Goal: Task Accomplishment & Management: Manage account settings

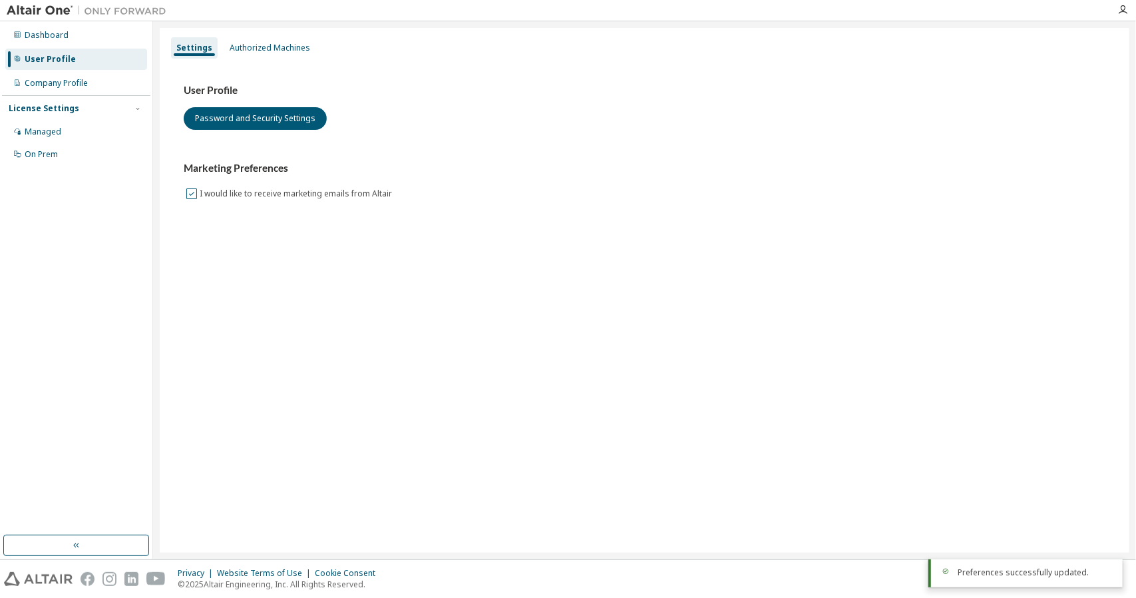
click at [206, 193] on label "I would like to receive marketing emails from Altair" at bounding box center [297, 194] width 195 height 16
click at [1125, 7] on icon "button" at bounding box center [1123, 10] width 11 height 11
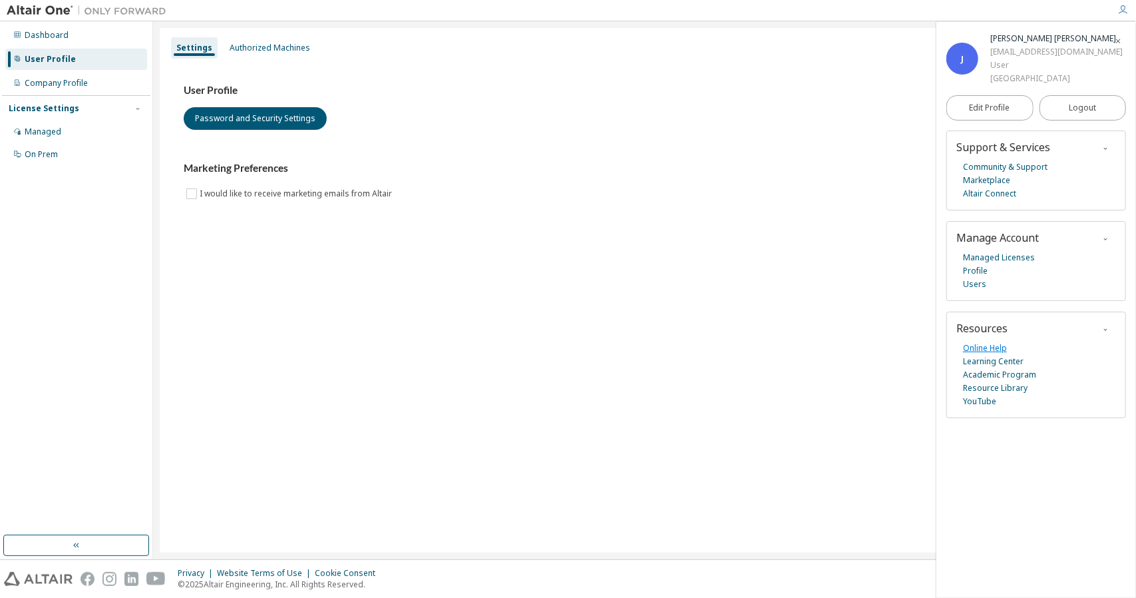
click at [987, 343] on link "Online Help" at bounding box center [985, 348] width 44 height 13
click at [993, 180] on link "Marketplace" at bounding box center [986, 180] width 47 height 13
click at [200, 192] on label "I would like to receive marketing emails from Altair" at bounding box center [297, 194] width 195 height 16
click at [1065, 77] on div "DONGGUK University" at bounding box center [1057, 78] width 132 height 13
click at [1007, 113] on span "Edit Profile" at bounding box center [990, 108] width 41 height 11
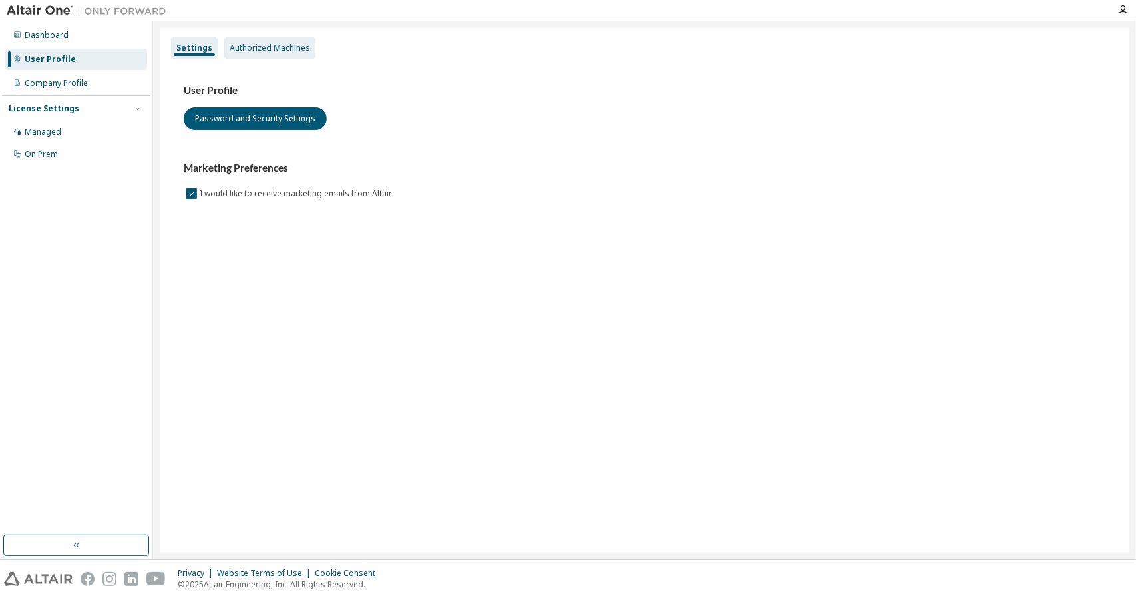
click at [276, 52] on div "Authorized Machines" at bounding box center [270, 48] width 81 height 11
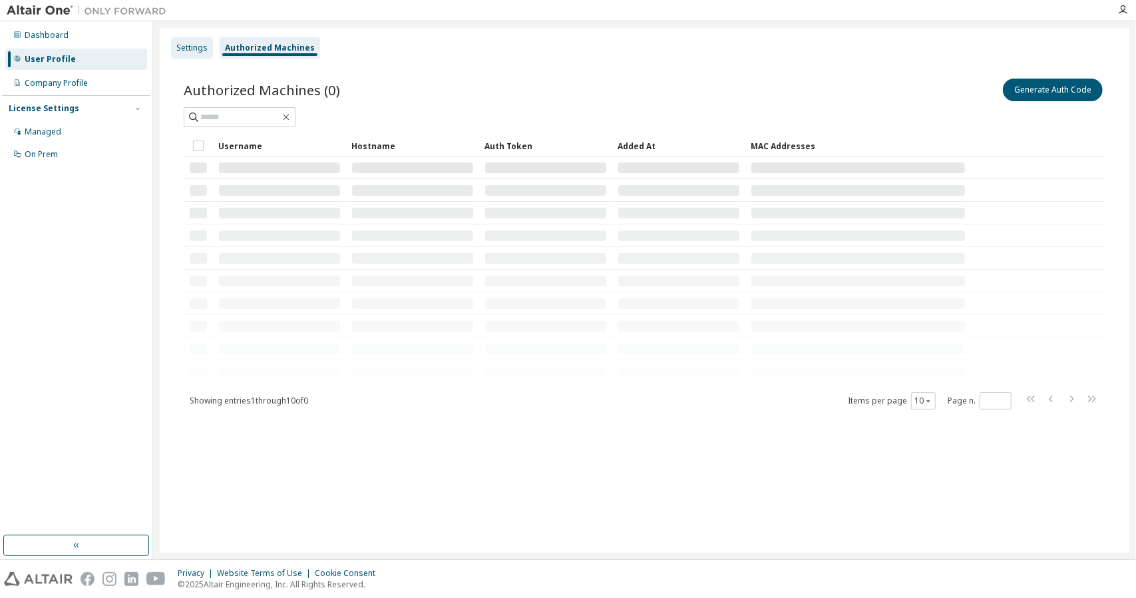
click at [194, 45] on div "Settings" at bounding box center [191, 48] width 31 height 11
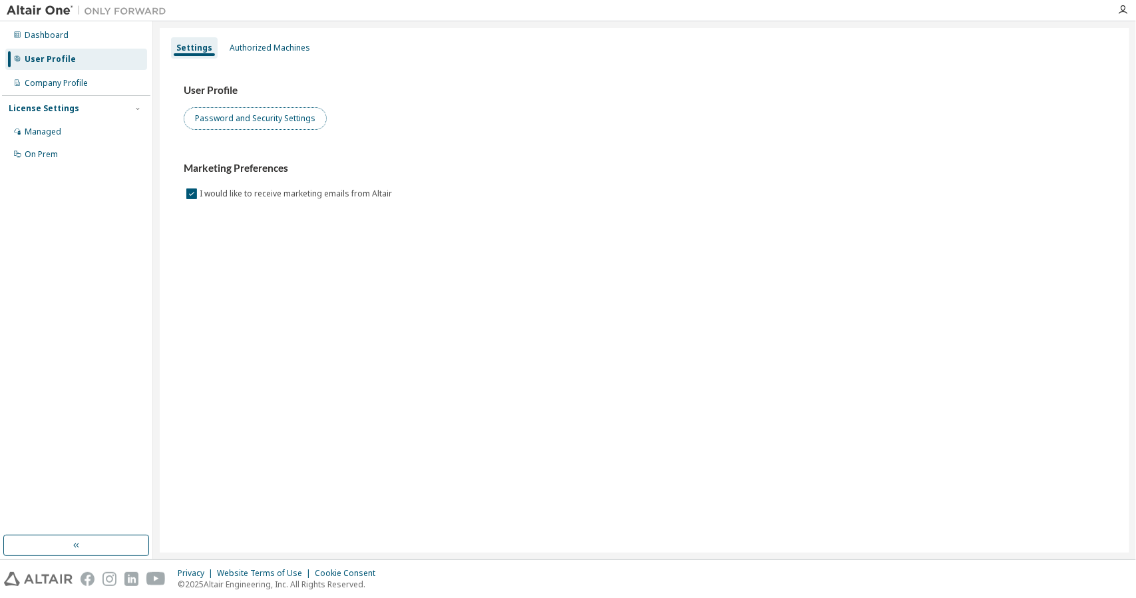
click at [238, 121] on button "Password and Security Settings" at bounding box center [255, 118] width 143 height 23
click at [538, 130] on div "User Profile Password and Security Settings Marketing Preferences I would like …" at bounding box center [645, 143] width 922 height 118
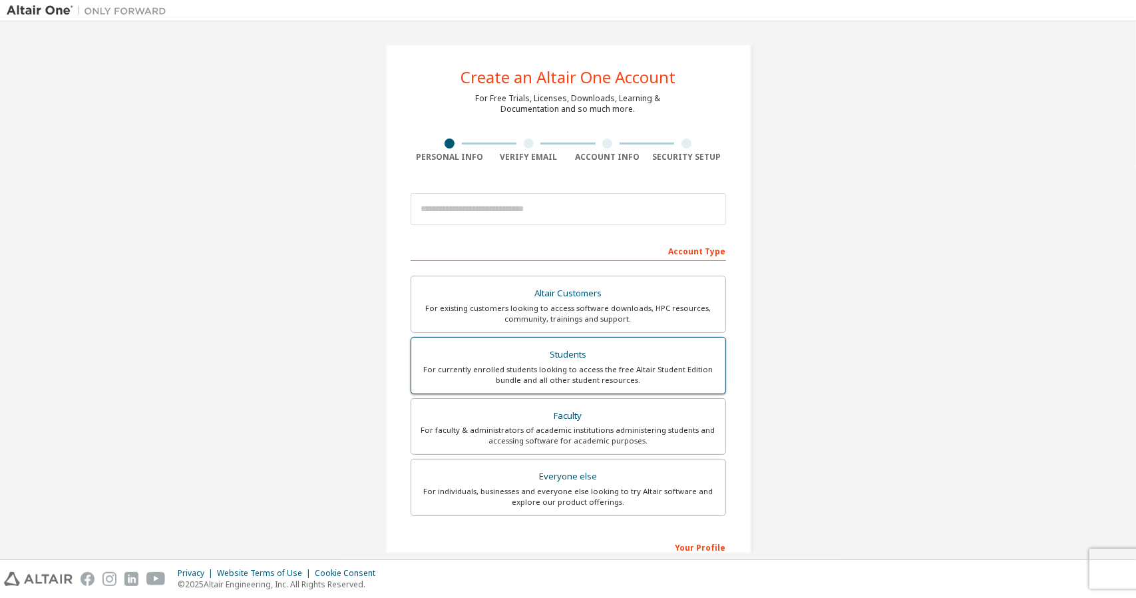
click at [507, 374] on div "For currently enrolled students looking to access the free Altair Student Editi…" at bounding box center [568, 374] width 298 height 21
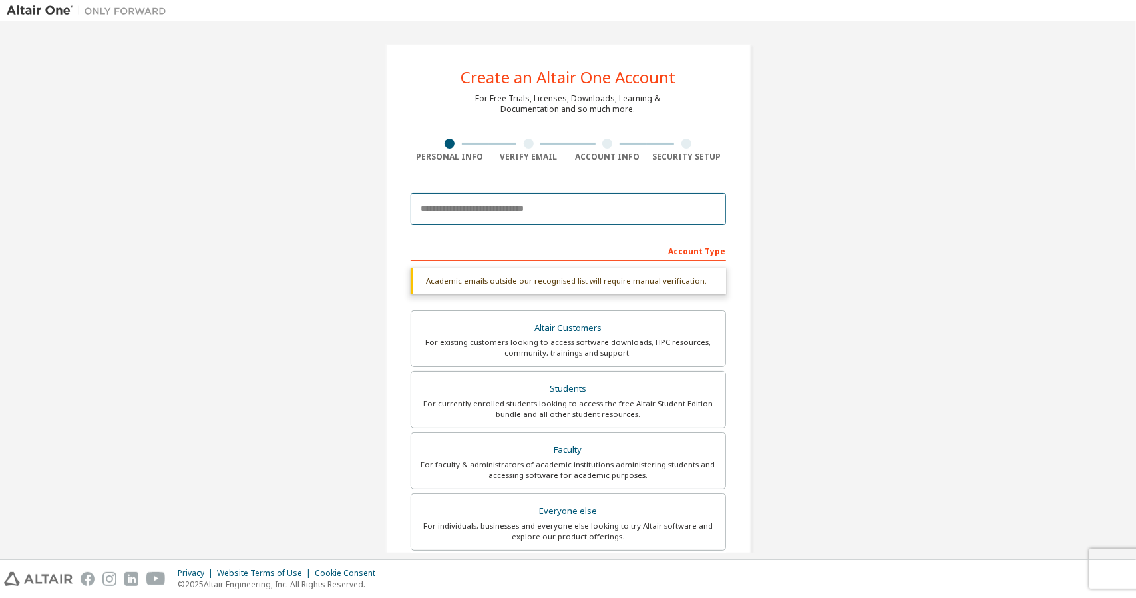
click at [507, 210] on input "email" at bounding box center [569, 209] width 316 height 32
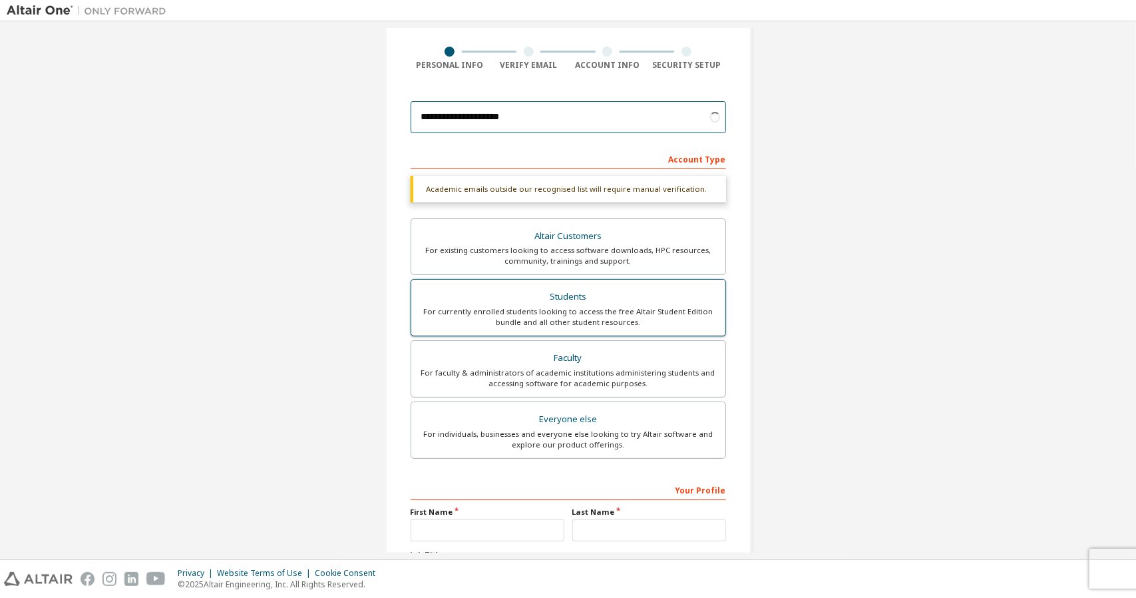
scroll to position [212, 0]
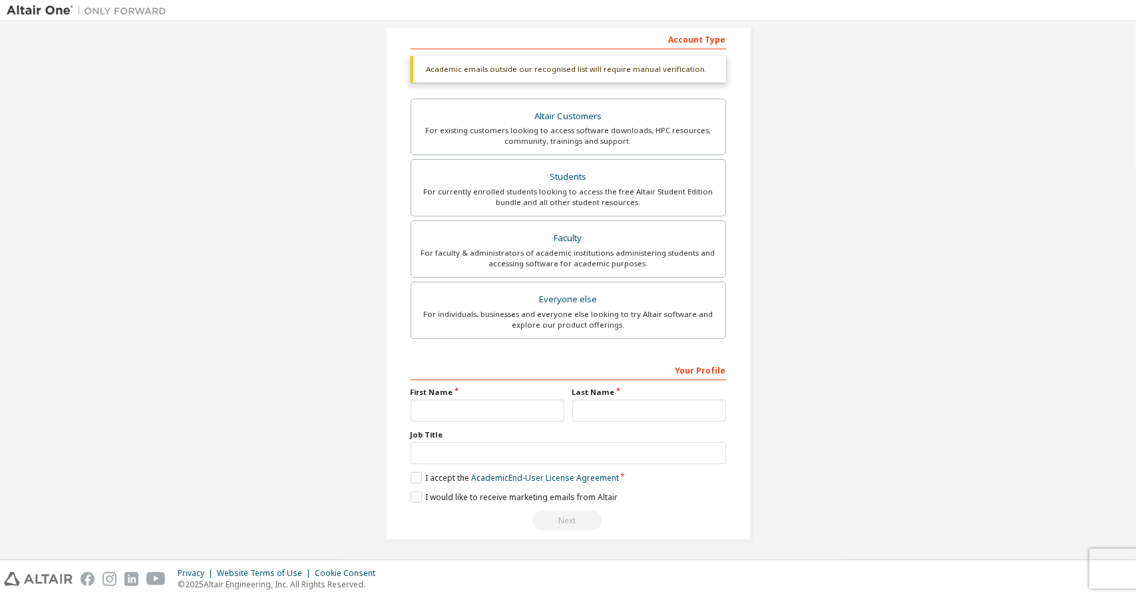
type input "**********"
click at [463, 399] on input "text" at bounding box center [488, 410] width 154 height 22
type input "*"
type input "******"
click at [596, 403] on input "text" at bounding box center [650, 410] width 154 height 22
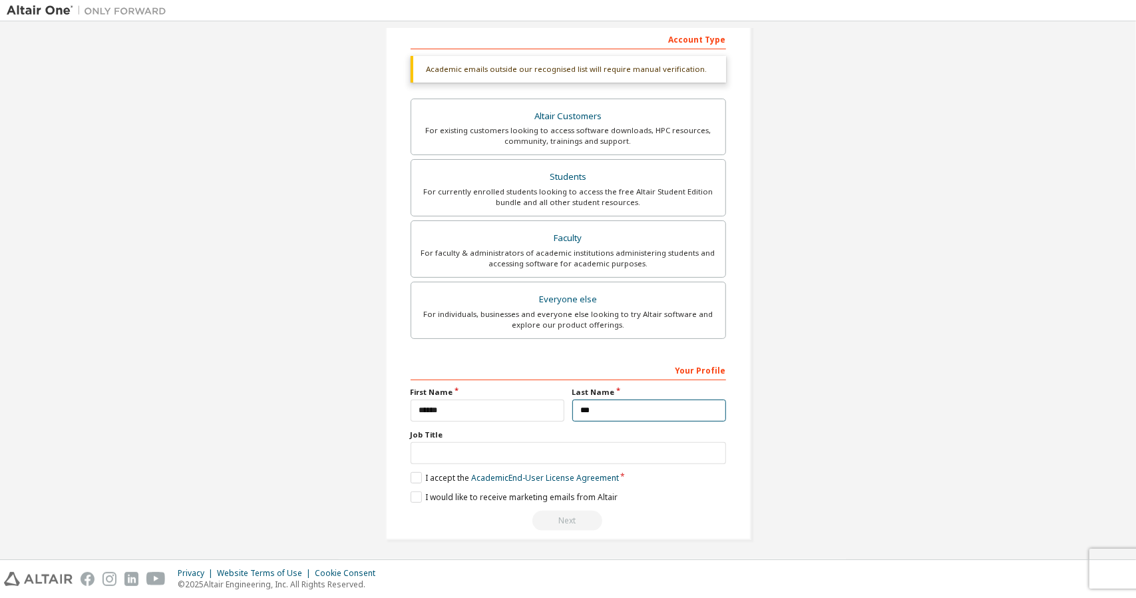
type input "***"
click at [403, 469] on div "**********" at bounding box center [568, 186] width 366 height 708
click at [411, 476] on label "I accept the Academic End-User License Agreement" at bounding box center [515, 477] width 208 height 11
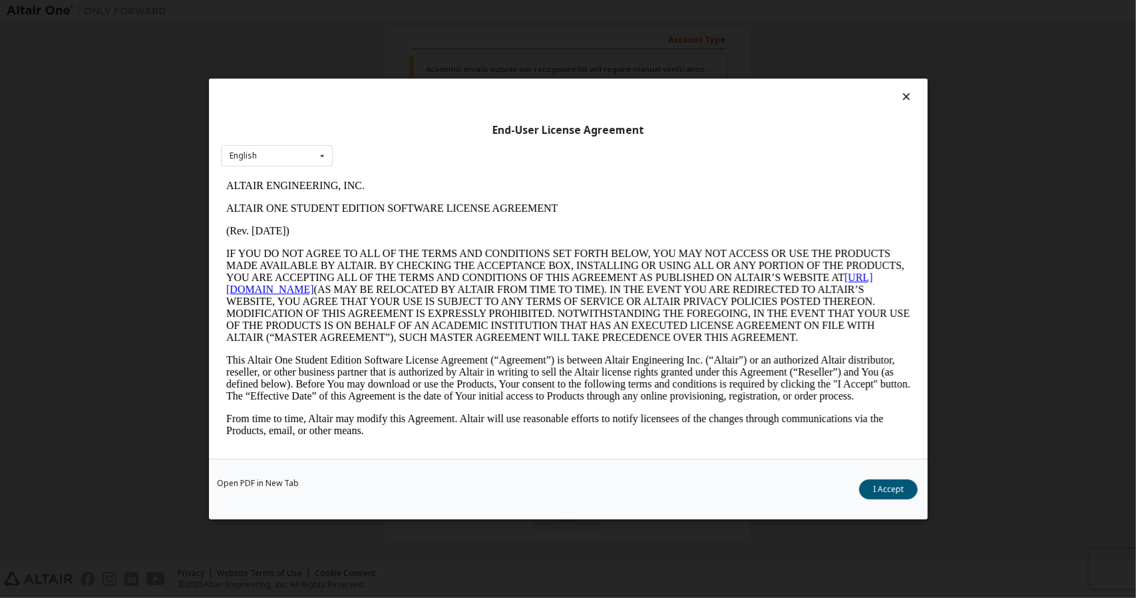
scroll to position [0, 0]
click at [881, 493] on button "I Accept" at bounding box center [888, 489] width 59 height 20
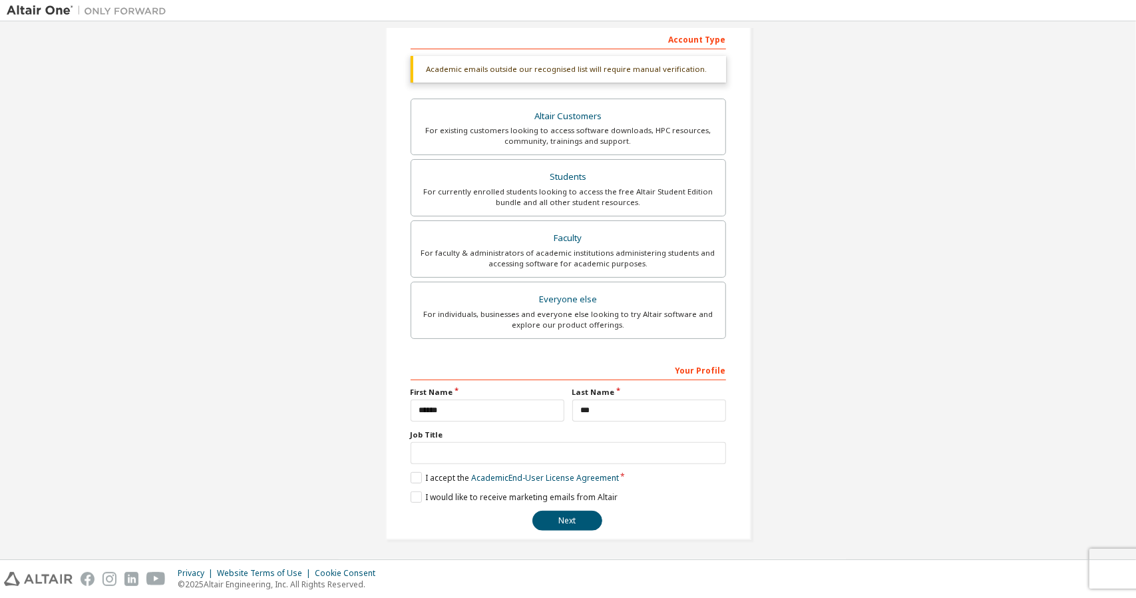
click at [402, 506] on div "**********" at bounding box center [568, 186] width 366 height 708
click at [411, 493] on label "I would like to receive marketing emails from Altair" at bounding box center [514, 496] width 207 height 11
click at [447, 449] on input "text" at bounding box center [569, 453] width 316 height 22
type input "*******"
click at [544, 517] on button "Next" at bounding box center [568, 521] width 70 height 20
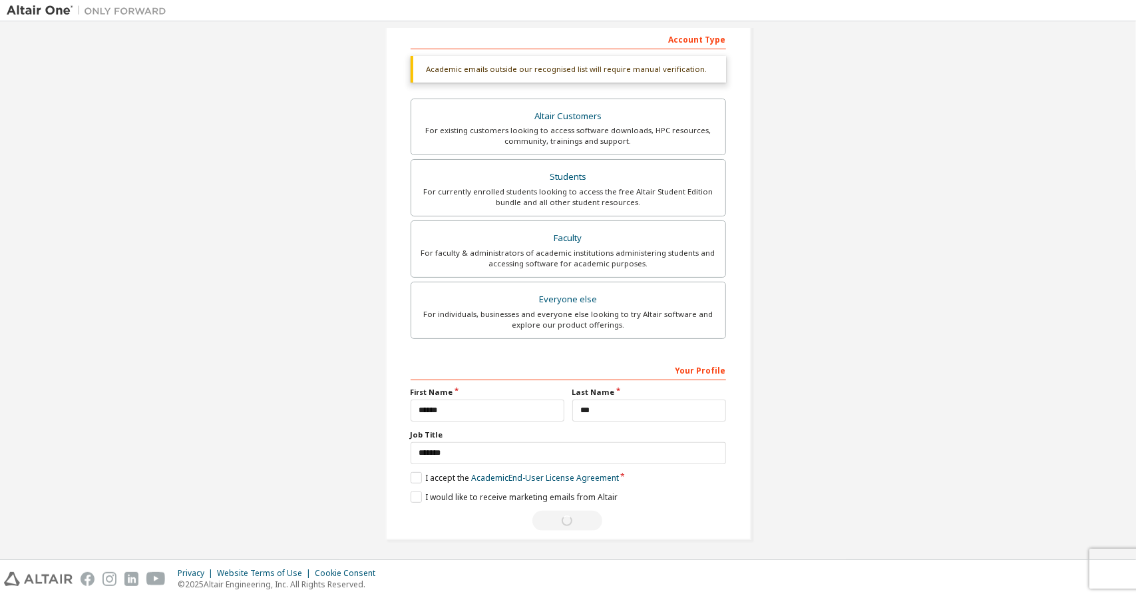
click at [849, 328] on div "**********" at bounding box center [568, 186] width 1123 height 740
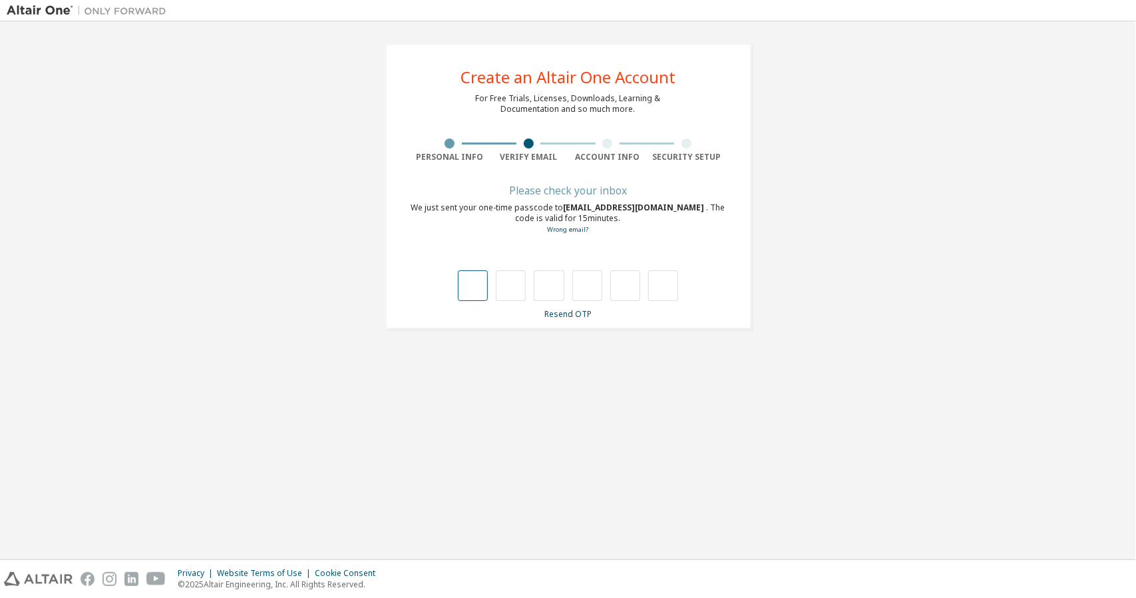
click at [466, 298] on input "text" at bounding box center [473, 285] width 30 height 31
click at [52, 13] on img at bounding box center [90, 10] width 166 height 13
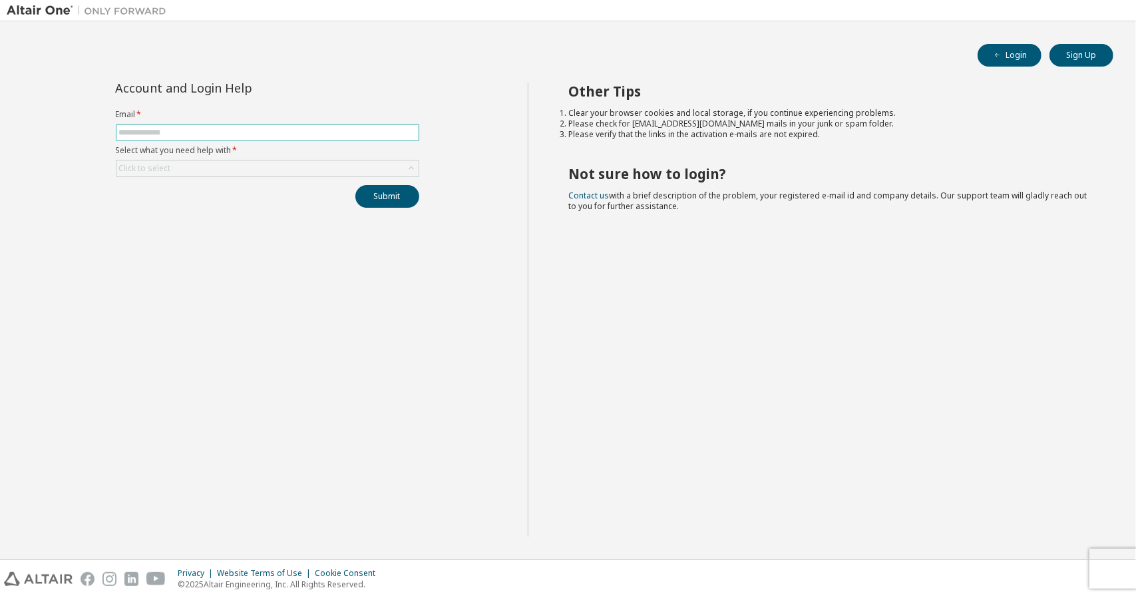
drag, startPoint x: 310, startPoint y: 132, endPoint x: 303, endPoint y: 120, distance: 14.6
click at [306, 127] on input "text" at bounding box center [267, 132] width 297 height 11
type input "**********"
click at [394, 202] on button "Submit" at bounding box center [388, 196] width 64 height 23
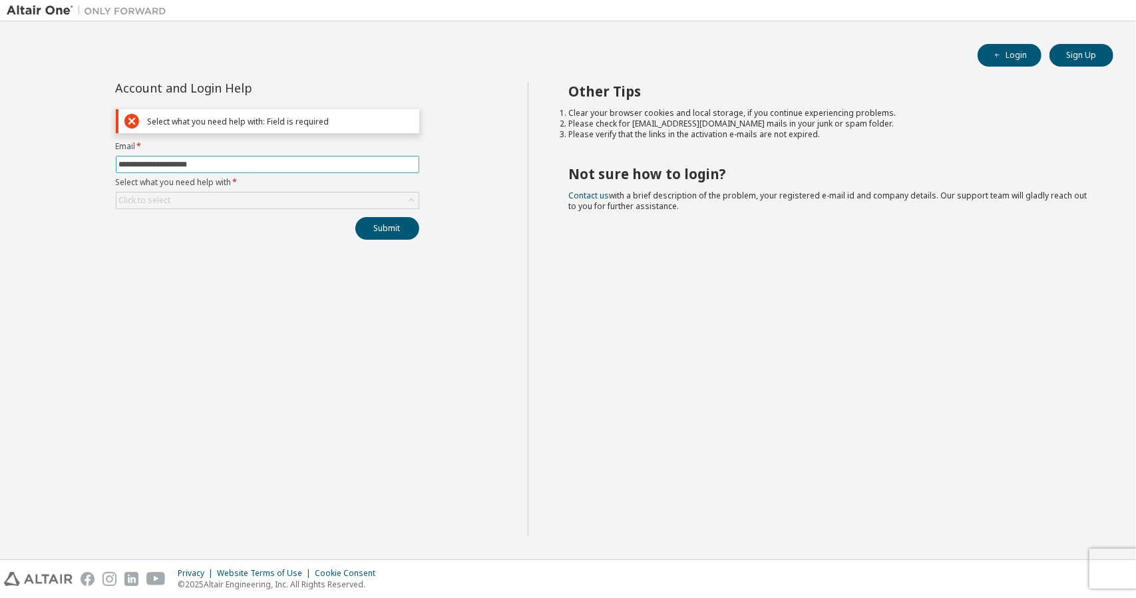
click at [307, 162] on input "**********" at bounding box center [267, 164] width 297 height 11
click at [295, 212] on div "**********" at bounding box center [268, 161] width 320 height 157
click at [294, 195] on div "Click to select" at bounding box center [268, 200] width 302 height 16
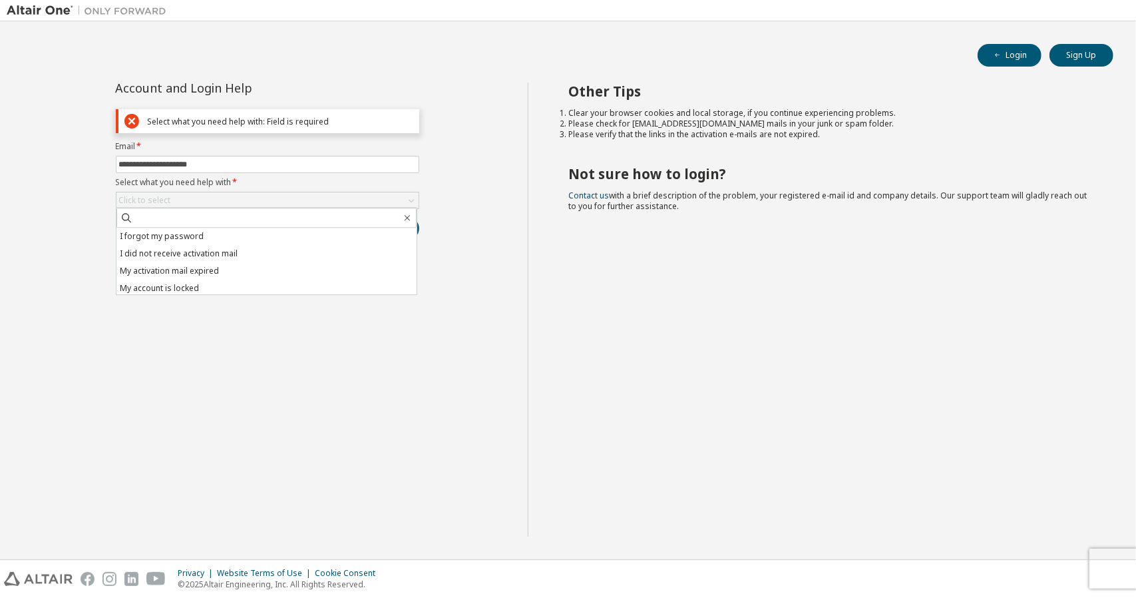
click at [674, 367] on div "Other Tips Clear your browser cookies and local storage, if you continue experi…" at bounding box center [829, 310] width 602 height 454
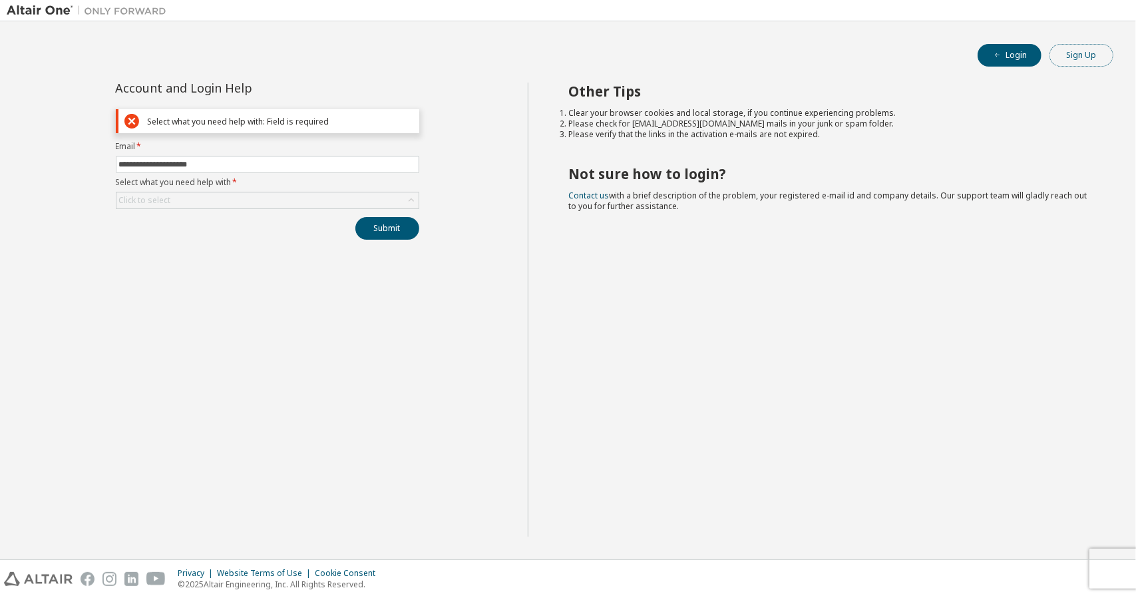
click at [1084, 53] on button "Sign Up" at bounding box center [1082, 55] width 64 height 23
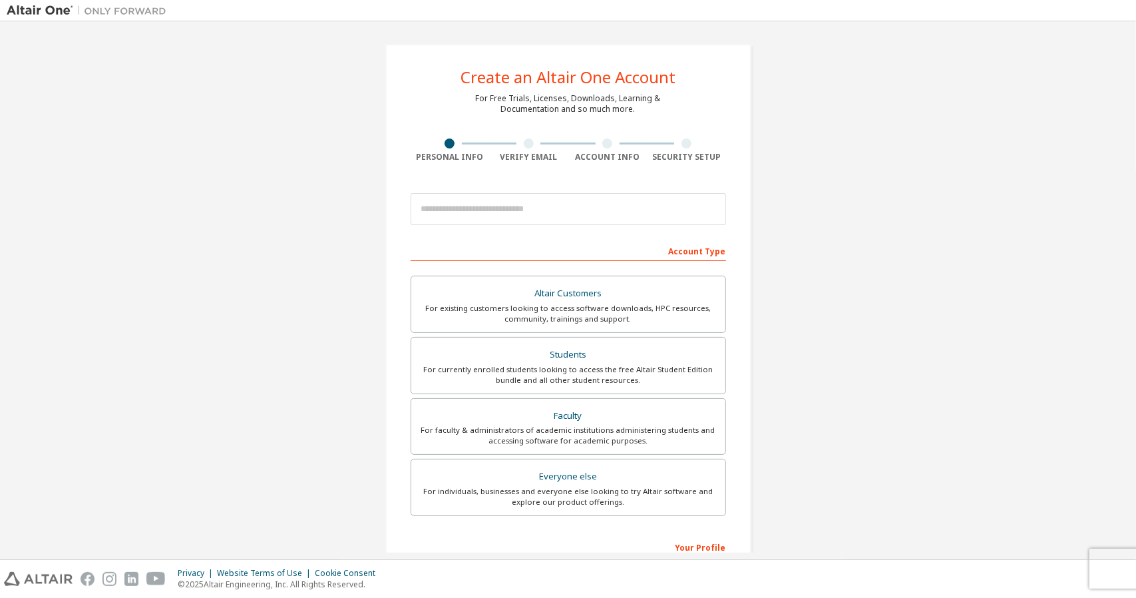
click at [19, 11] on img at bounding box center [90, 10] width 166 height 13
click at [54, 9] on img at bounding box center [90, 10] width 166 height 13
click at [49, 6] on img at bounding box center [90, 10] width 166 height 13
click at [48, 10] on img at bounding box center [90, 10] width 166 height 13
click at [31, 596] on div "Privacy Website Terms of Use Cookie Consent © 2025 Altair Engineering, Inc. All…" at bounding box center [568, 579] width 1136 height 38
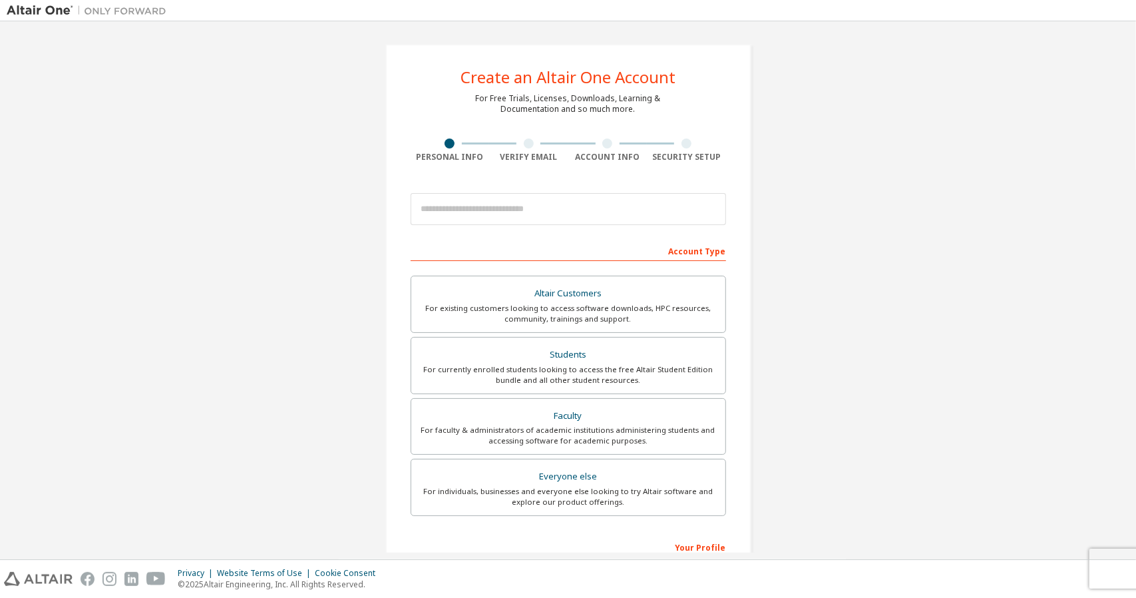
click at [38, 587] on div "Privacy Website Terms of Use Cookie Consent © 2025 Altair Engineering, Inc. All…" at bounding box center [568, 579] width 1136 height 38
click at [47, 577] on img at bounding box center [38, 579] width 69 height 14
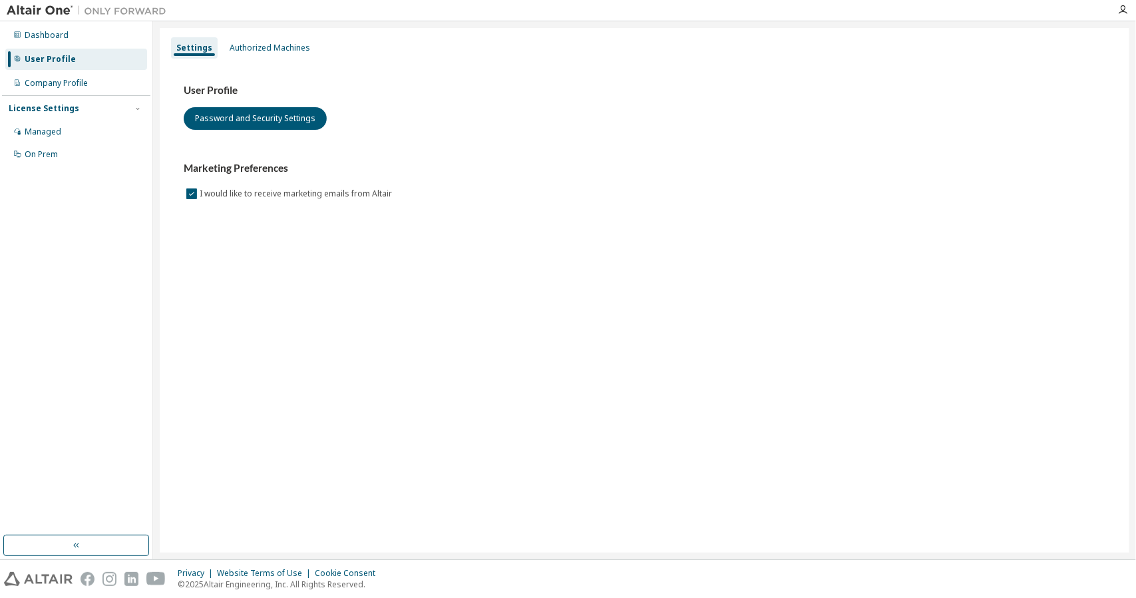
click at [479, 322] on div "Settings Authorized Machines User Profile Password and Security Settings Market…" at bounding box center [645, 290] width 970 height 525
click at [69, 126] on div "Managed" at bounding box center [76, 131] width 142 height 21
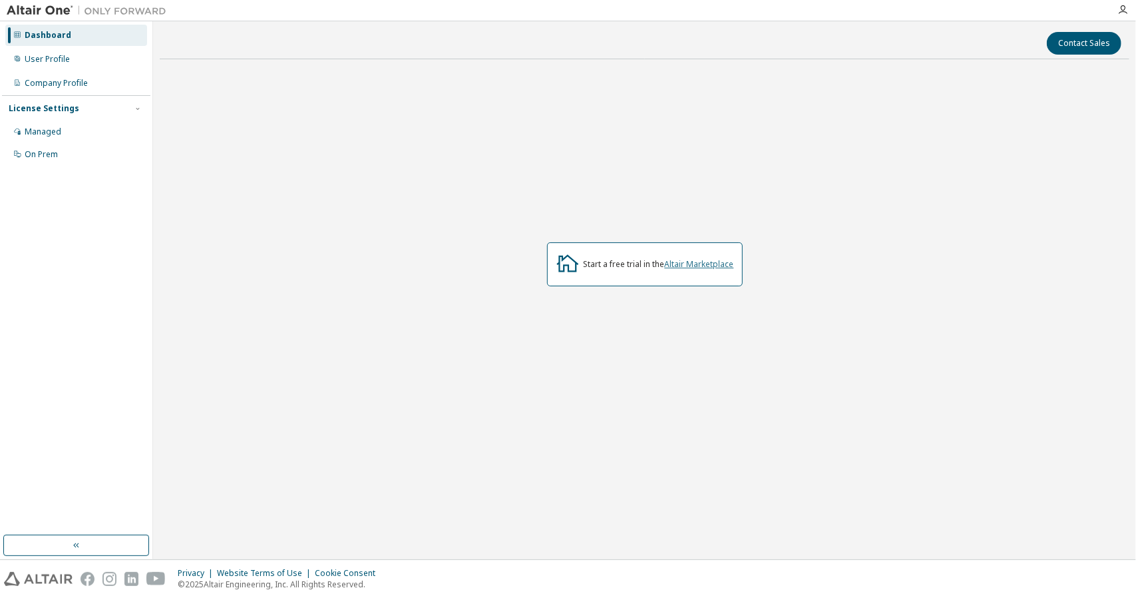
click at [690, 266] on link "Altair Marketplace" at bounding box center [699, 263] width 69 height 11
click at [59, 63] on div "User Profile" at bounding box center [47, 59] width 45 height 11
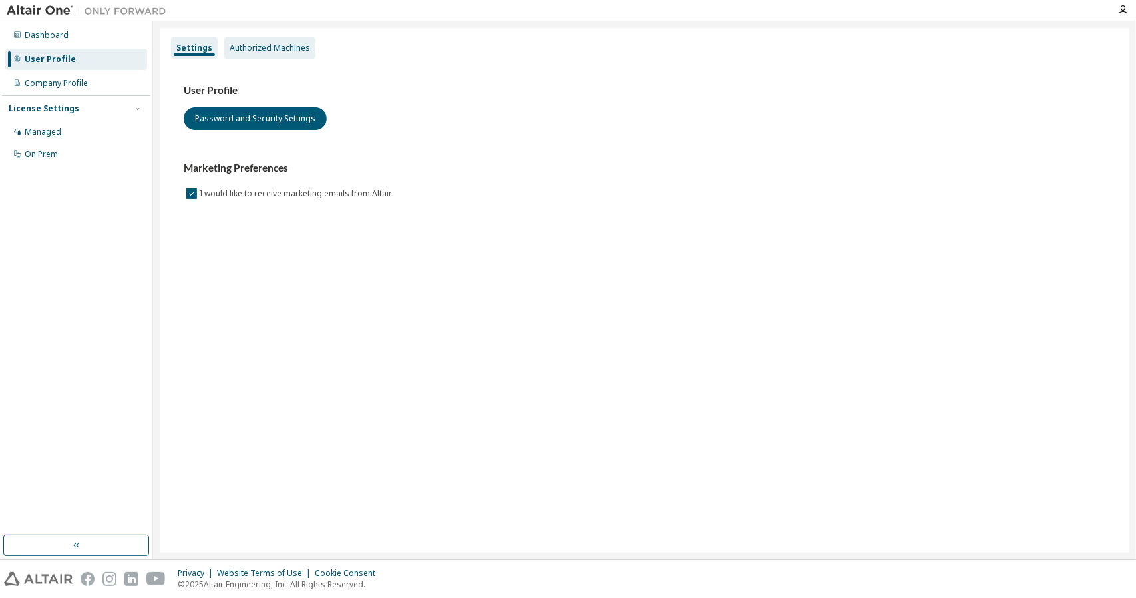
click at [248, 40] on div "Authorized Machines" at bounding box center [269, 47] width 91 height 21
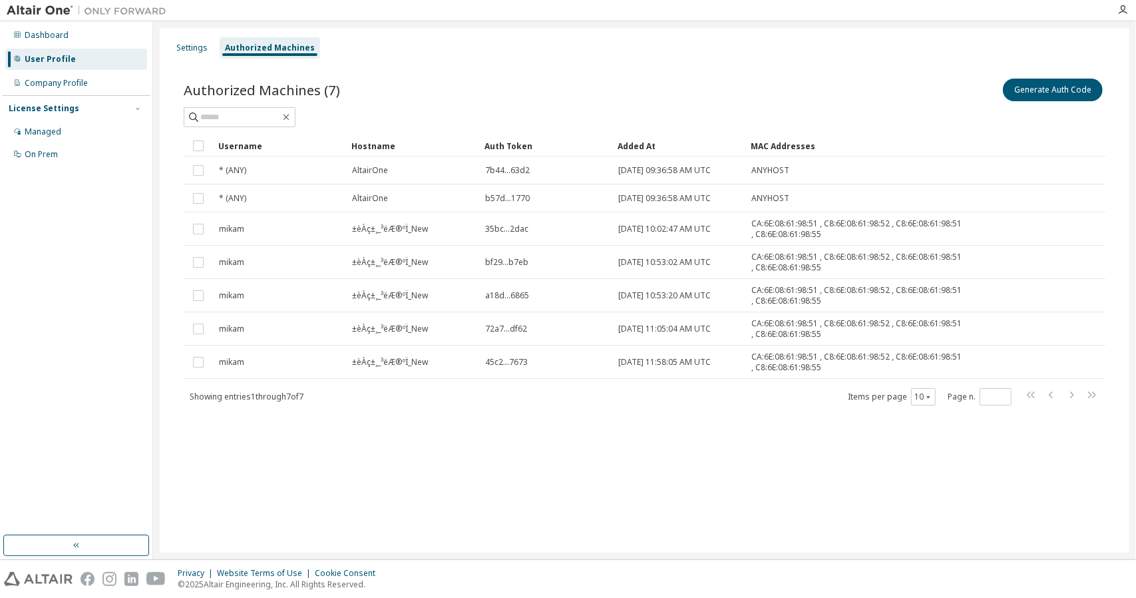
click at [230, 45] on div "Authorized Machines" at bounding box center [270, 48] width 90 height 11
click at [209, 46] on div "Settings" at bounding box center [192, 47] width 42 height 21
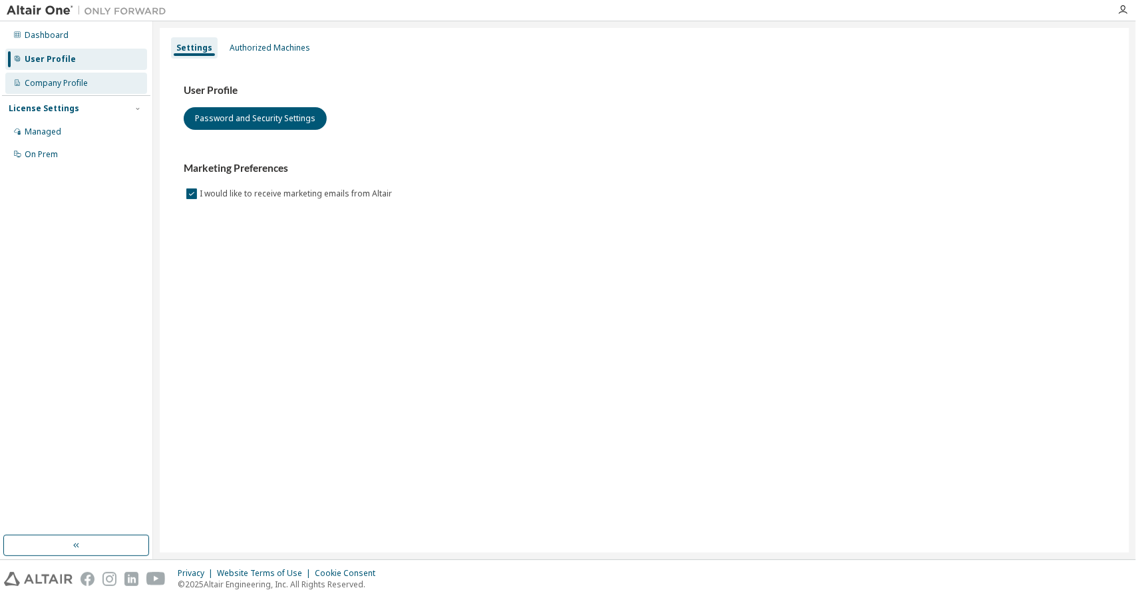
click at [79, 92] on div "Company Profile" at bounding box center [76, 83] width 142 height 21
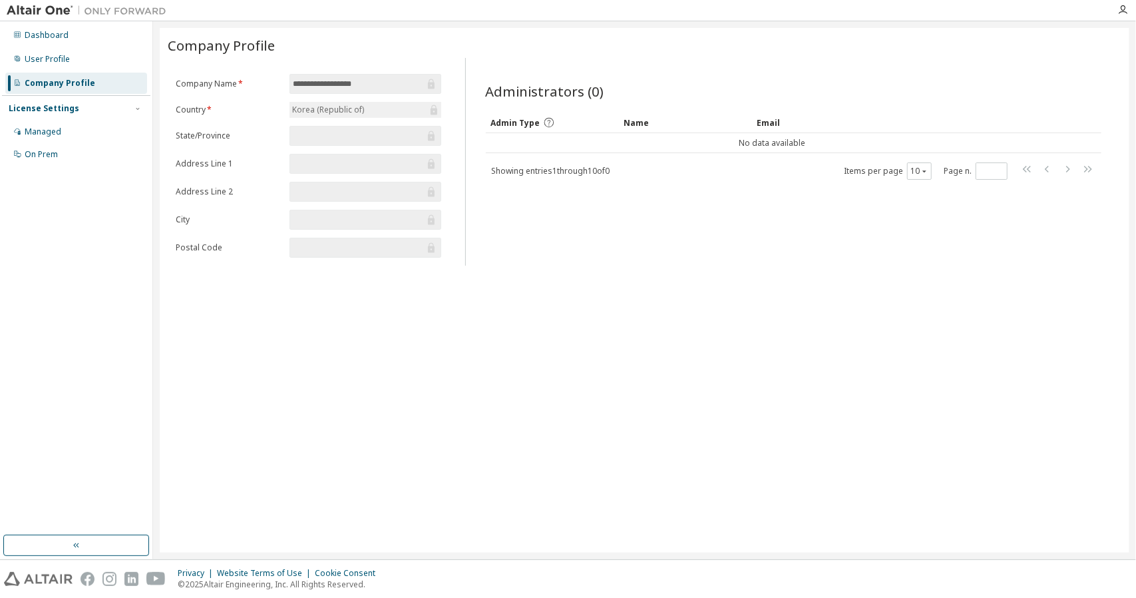
click at [403, 85] on input "**********" at bounding box center [358, 83] width 131 height 13
click at [427, 86] on icon at bounding box center [431, 83] width 13 height 13
click at [238, 92] on form "**********" at bounding box center [309, 166] width 266 height 184
click at [603, 140] on td "No data available" at bounding box center [773, 143] width 574 height 20
click at [929, 172] on icon "button" at bounding box center [925, 171] width 8 height 8
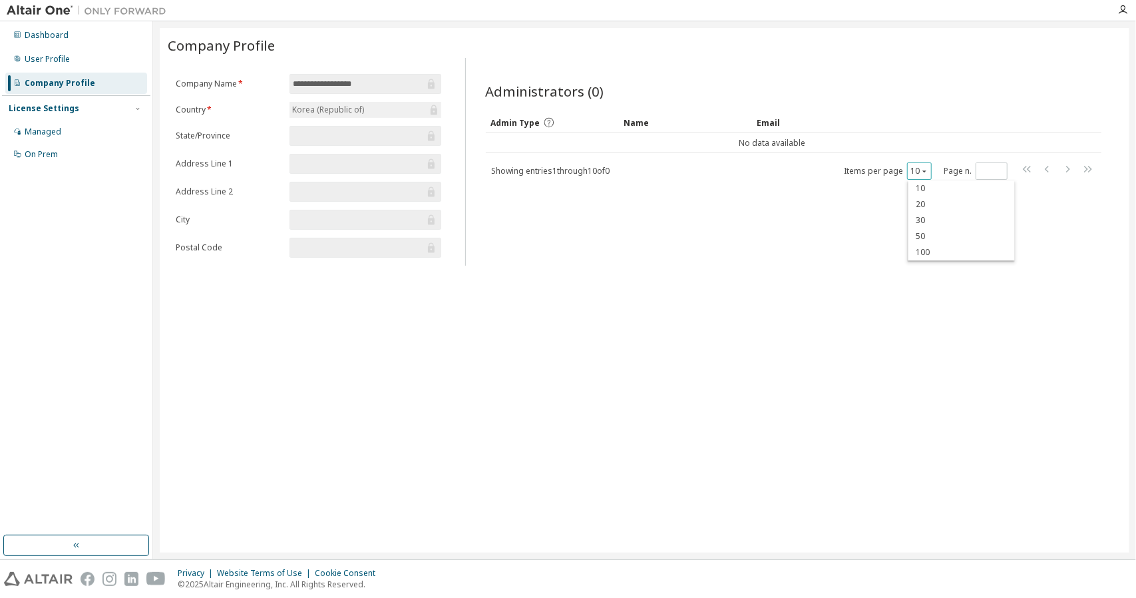
click at [929, 172] on icon "button" at bounding box center [925, 171] width 8 height 8
click at [64, 29] on div "Dashboard" at bounding box center [76, 35] width 142 height 21
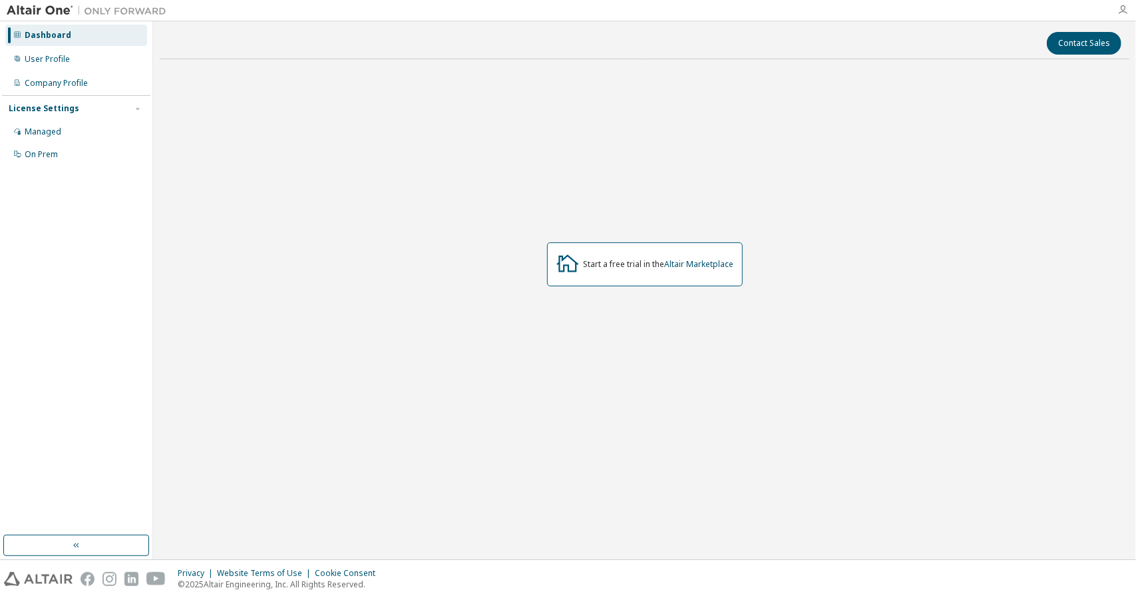
click at [1120, 7] on icon "button" at bounding box center [1123, 10] width 11 height 11
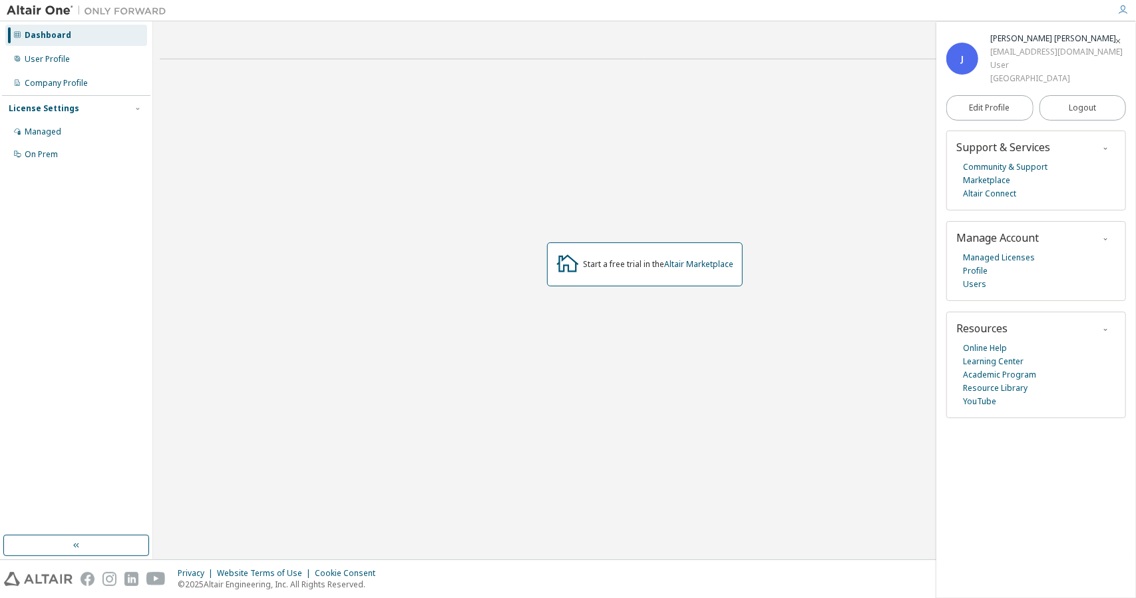
click at [1060, 74] on div "DONGGUK University" at bounding box center [1057, 78] width 132 height 13
click at [63, 54] on div "User Profile" at bounding box center [47, 59] width 45 height 11
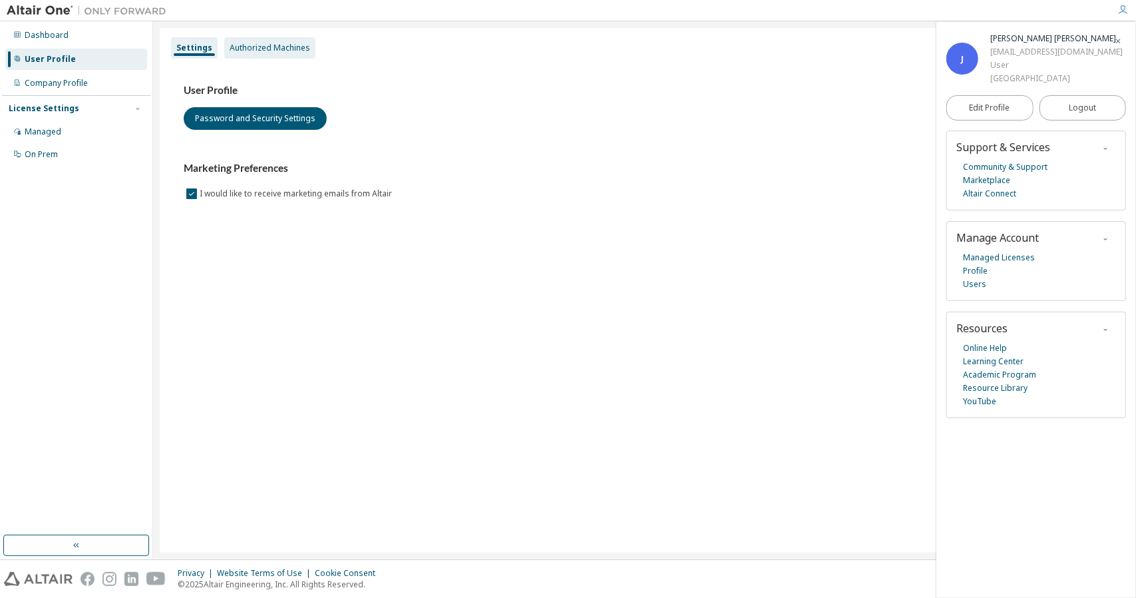
click at [286, 47] on div "Authorized Machines" at bounding box center [270, 48] width 81 height 11
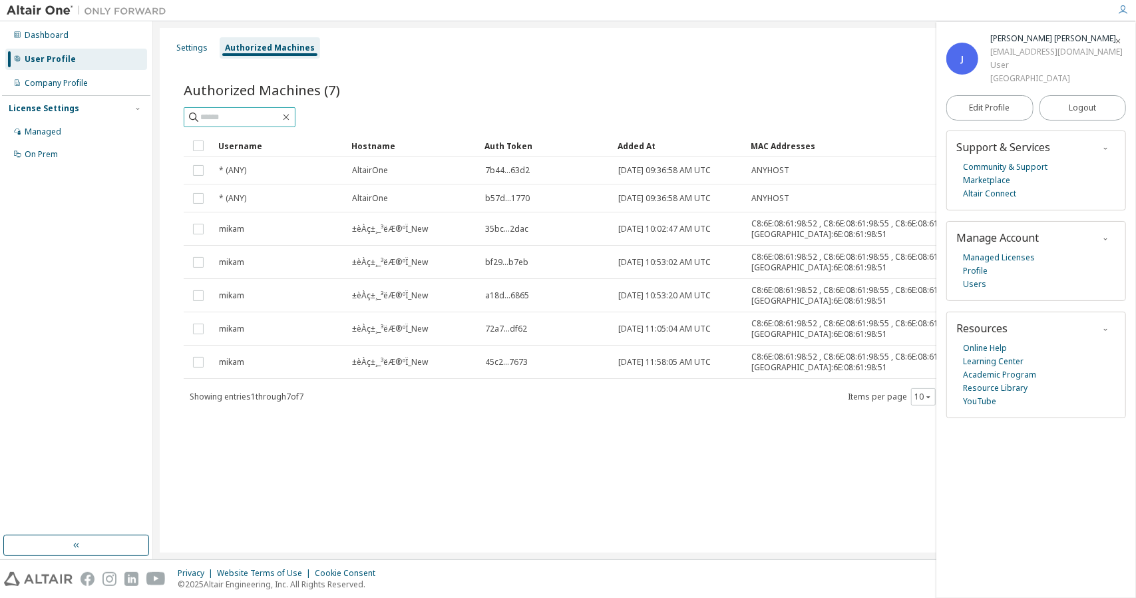
click at [244, 114] on input "text" at bounding box center [240, 117] width 80 height 13
click at [81, 132] on div "Managed" at bounding box center [76, 131] width 142 height 21
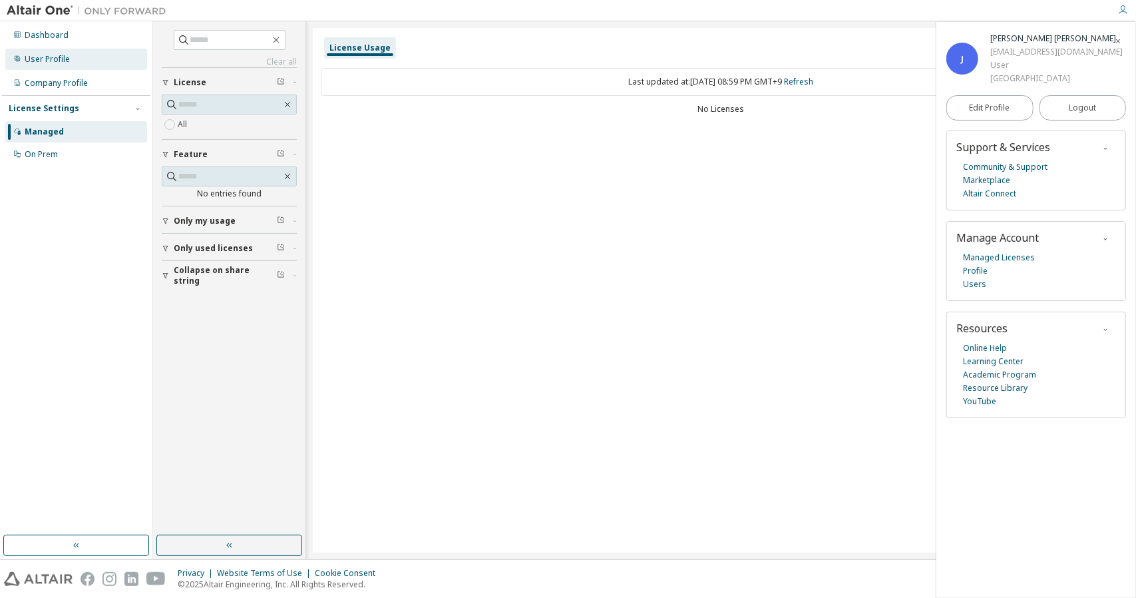
click at [36, 59] on div "User Profile" at bounding box center [47, 59] width 45 height 11
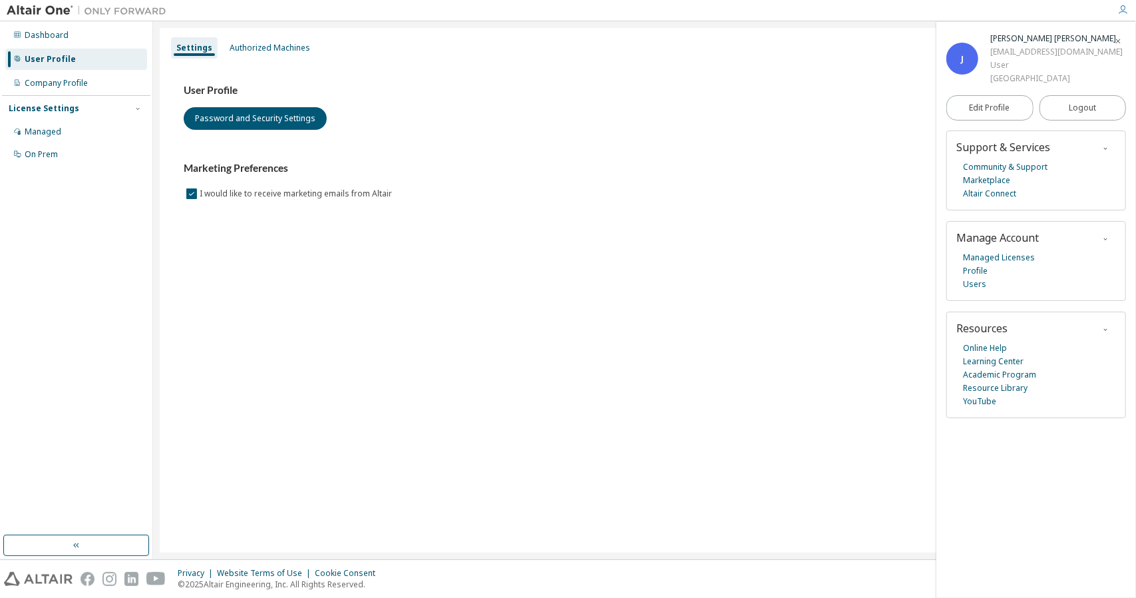
click at [1000, 50] on div "mikamusic@dongguk.edu" at bounding box center [1057, 51] width 132 height 13
click at [983, 110] on span "Edit Profile" at bounding box center [990, 108] width 41 height 11
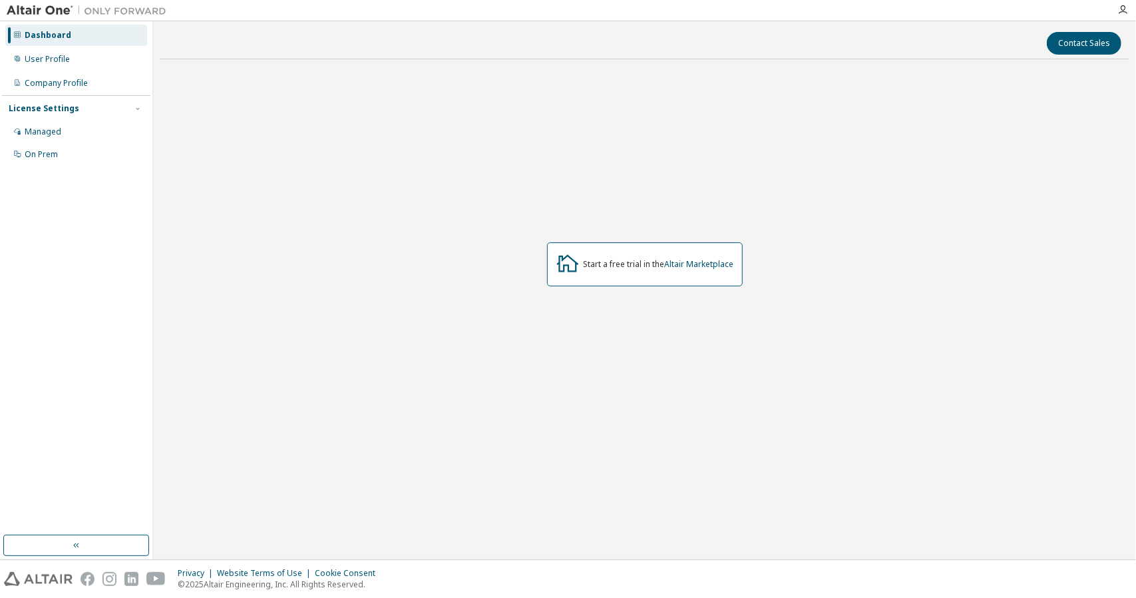
click at [1132, 4] on div at bounding box center [1123, 10] width 27 height 20
click at [1129, 8] on div at bounding box center [1123, 10] width 27 height 11
click at [1122, 13] on icon "button" at bounding box center [1123, 10] width 11 height 11
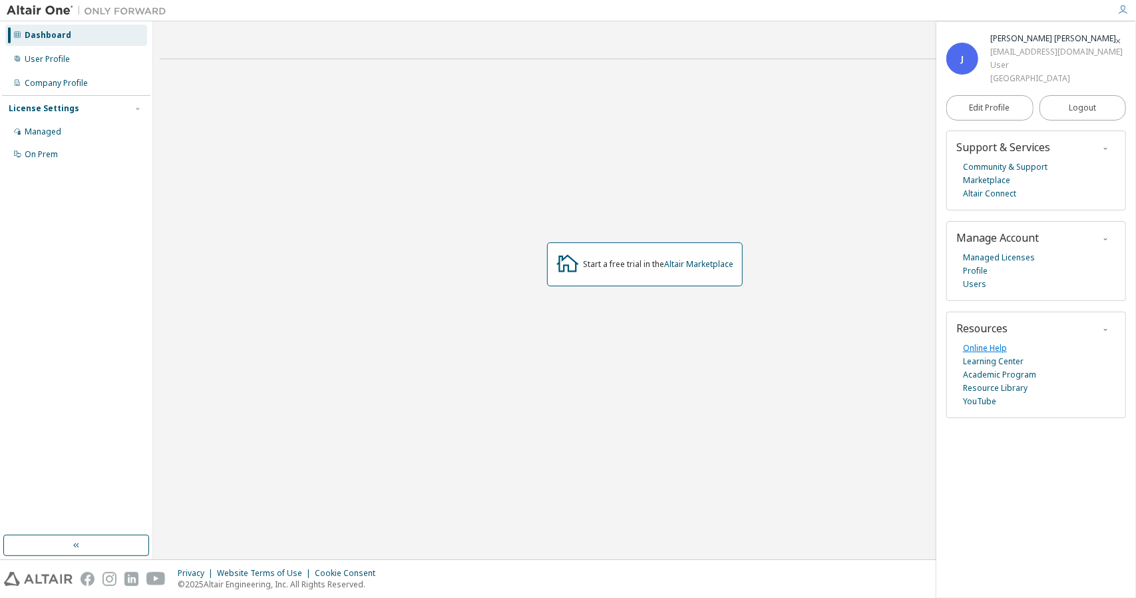
click at [984, 347] on link "Online Help" at bounding box center [985, 348] width 44 height 13
drag, startPoint x: 78, startPoint y: 60, endPoint x: 469, endPoint y: 154, distance: 402.1
click at [457, 152] on div "Start a free trial in the Altair Marketplace" at bounding box center [645, 264] width 970 height 389
click at [1120, 7] on icon "button" at bounding box center [1123, 10] width 11 height 11
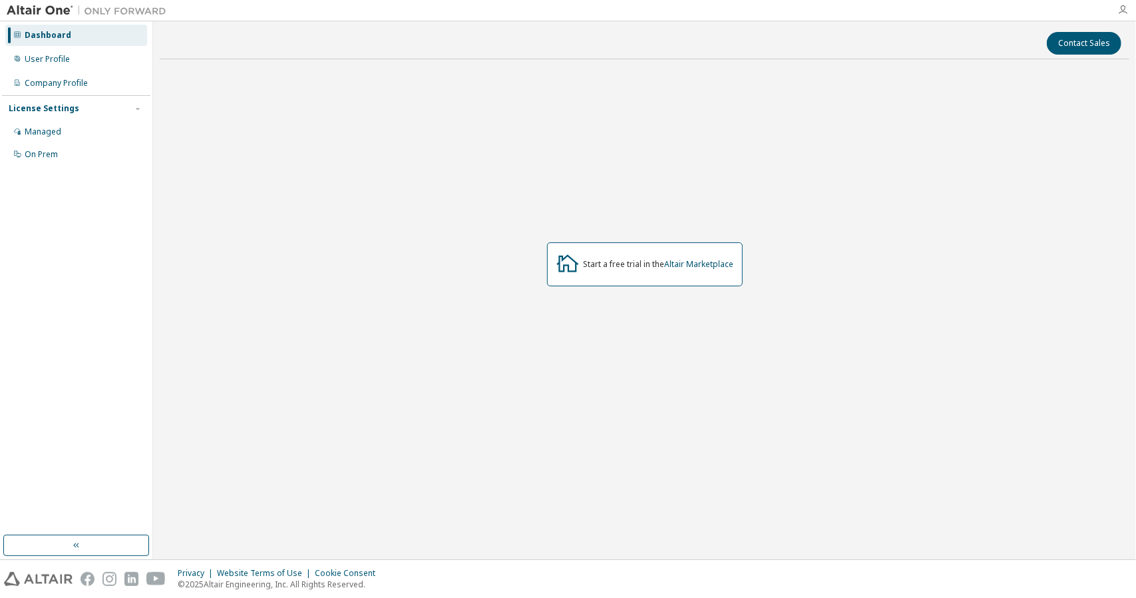
click at [1120, 9] on icon "button" at bounding box center [1123, 10] width 11 height 11
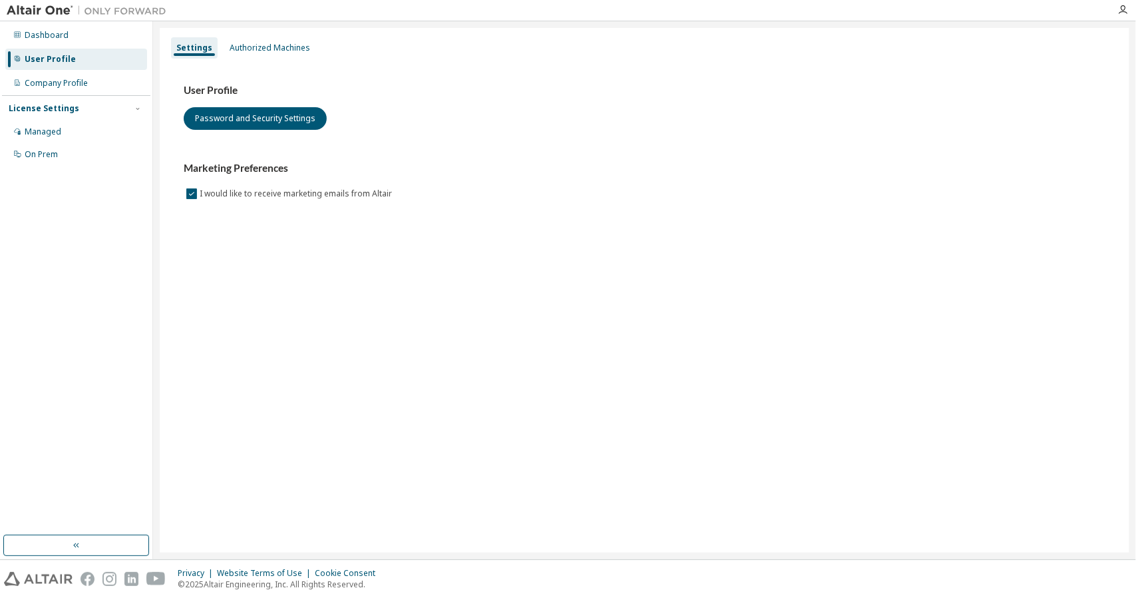
click at [443, 461] on div "Settings Authorized Machines User Profile Password and Security Settings Market…" at bounding box center [645, 290] width 970 height 525
click at [240, 124] on button "Password and Security Settings" at bounding box center [255, 118] width 143 height 23
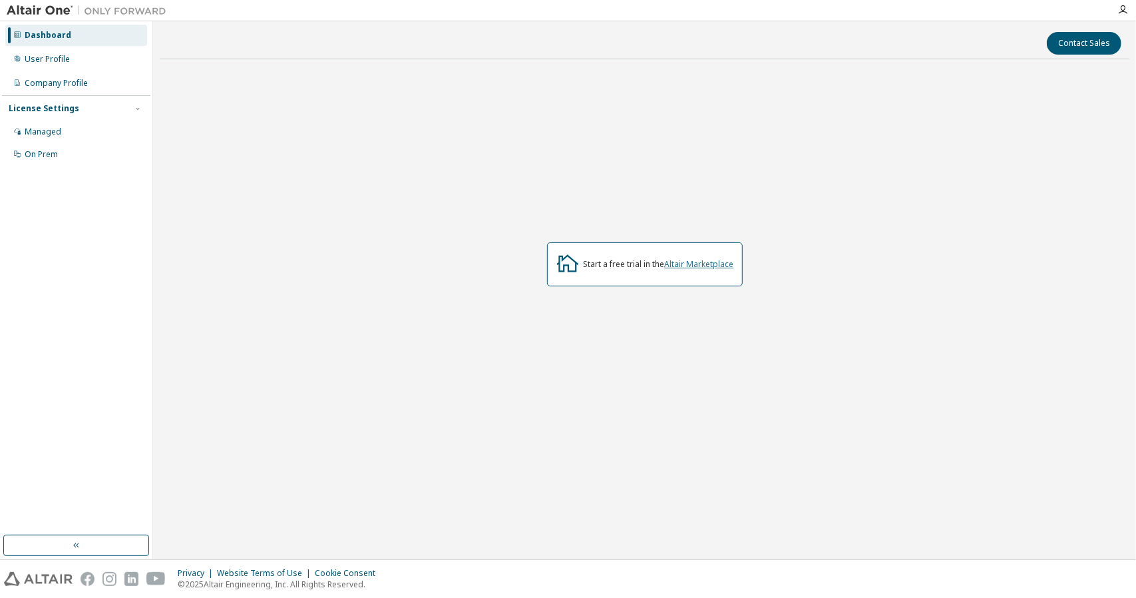
click at [710, 265] on link "Altair Marketplace" at bounding box center [699, 263] width 69 height 11
